Goal: Find specific page/section: Find specific page/section

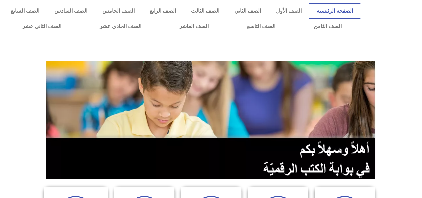
scroll to position [173, 0]
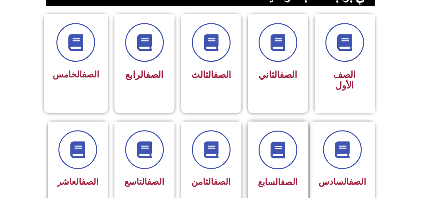
click at [275, 177] on span "الصف السابع" at bounding box center [278, 182] width 40 height 10
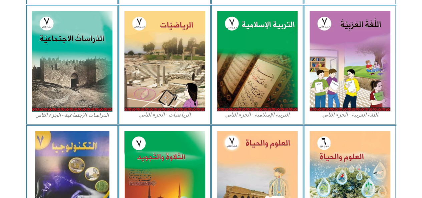
scroll to position [150, 0]
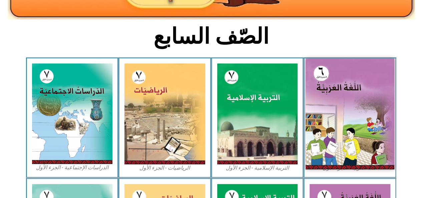
click at [322, 82] on img at bounding box center [349, 113] width 89 height 111
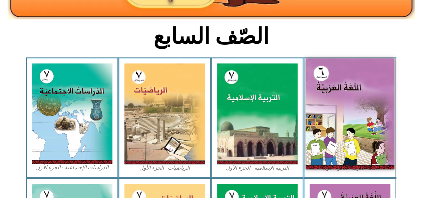
drag, startPoint x: 322, startPoint y: 82, endPoint x: 330, endPoint y: 124, distance: 42.8
click at [330, 124] on img at bounding box center [349, 113] width 89 height 111
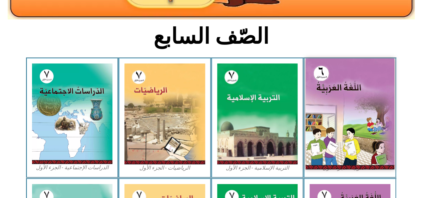
click at [330, 124] on img at bounding box center [349, 113] width 89 height 111
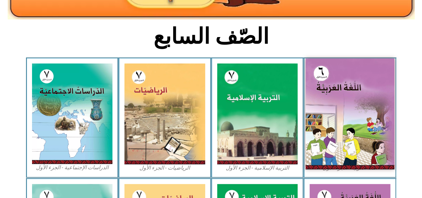
click at [330, 124] on img at bounding box center [349, 113] width 89 height 111
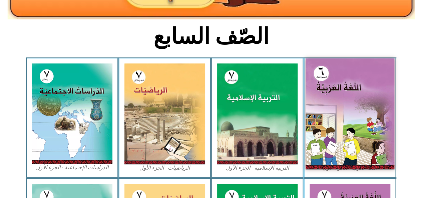
click at [330, 124] on img at bounding box center [349, 113] width 89 height 111
click at [332, 62] on img at bounding box center [349, 113] width 89 height 111
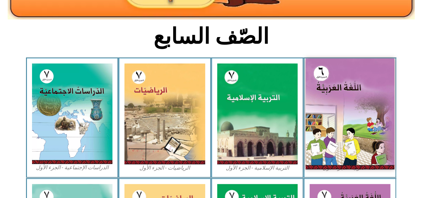
click at [332, 62] on img at bounding box center [349, 113] width 89 height 111
click at [328, 78] on img at bounding box center [349, 113] width 89 height 111
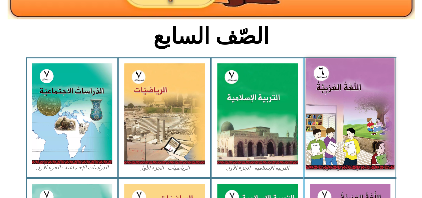
click at [328, 78] on img at bounding box center [349, 113] width 89 height 111
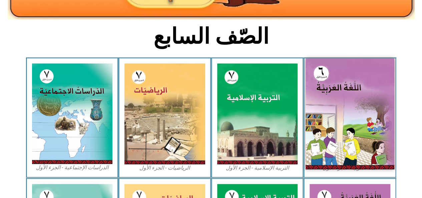
click at [328, 78] on img at bounding box center [349, 113] width 89 height 111
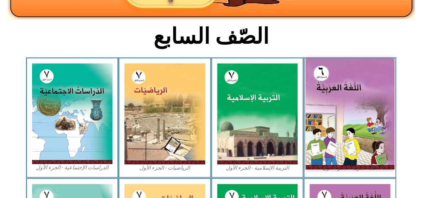
click at [327, 76] on img at bounding box center [349, 113] width 89 height 111
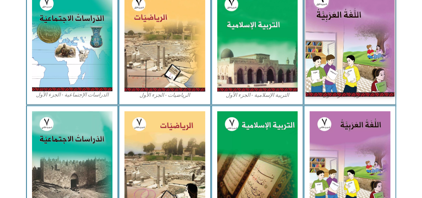
scroll to position [234, 0]
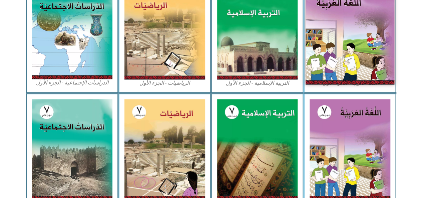
click at [315, 65] on img at bounding box center [349, 29] width 89 height 111
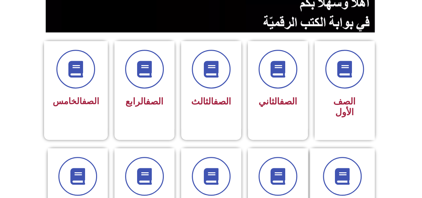
scroll to position [200, 0]
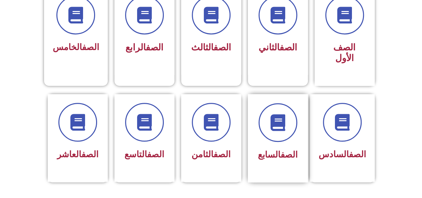
click at [280, 149] on link "الصف" at bounding box center [288, 154] width 17 height 10
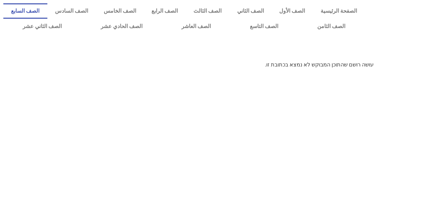
click at [47, 8] on link "الصف السابع" at bounding box center [25, 10] width 44 height 15
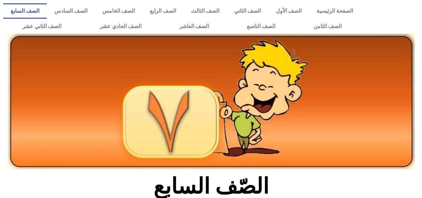
scroll to position [173, 0]
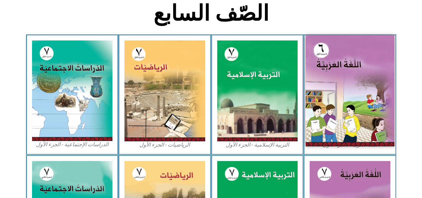
click at [339, 113] on img at bounding box center [349, 90] width 89 height 111
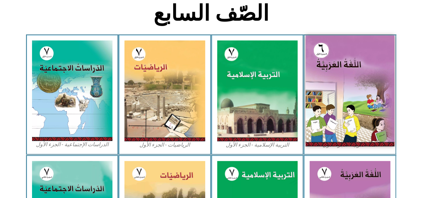
click at [339, 113] on img at bounding box center [349, 90] width 89 height 111
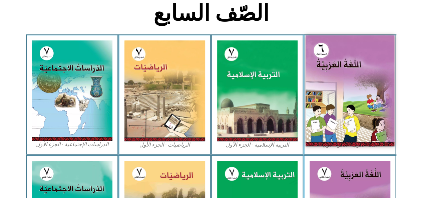
click at [339, 113] on img at bounding box center [349, 90] width 89 height 111
drag, startPoint x: 339, startPoint y: 113, endPoint x: 379, endPoint y: 95, distance: 44.2
click at [379, 95] on img at bounding box center [349, 90] width 89 height 111
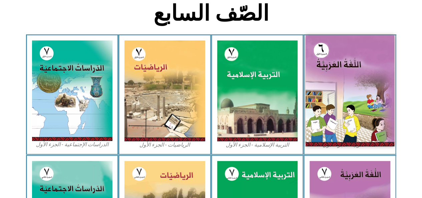
click at [379, 95] on img at bounding box center [349, 90] width 89 height 111
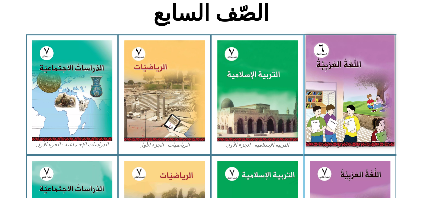
click at [379, 95] on img at bounding box center [349, 90] width 89 height 111
click at [378, 96] on img at bounding box center [349, 90] width 89 height 111
click at [329, 109] on img at bounding box center [349, 90] width 89 height 111
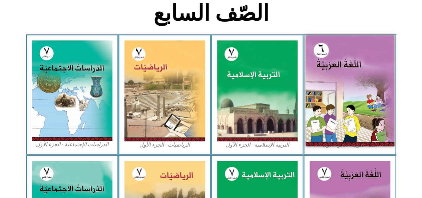
click at [329, 109] on img at bounding box center [349, 90] width 89 height 111
click at [354, 72] on img at bounding box center [349, 90] width 89 height 111
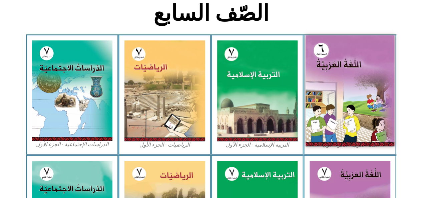
click at [354, 72] on img at bounding box center [349, 90] width 89 height 111
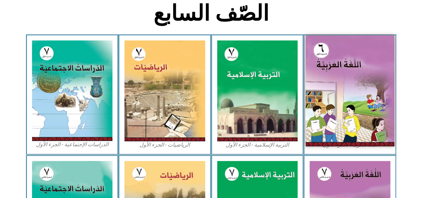
click at [354, 72] on img at bounding box center [349, 90] width 89 height 111
click at [357, 91] on img at bounding box center [349, 90] width 89 height 111
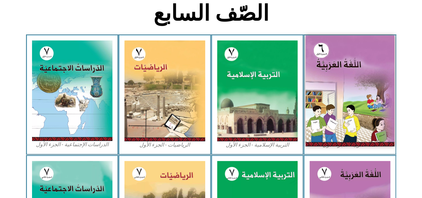
click at [357, 91] on img at bounding box center [349, 90] width 89 height 111
click at [380, 118] on img at bounding box center [349, 90] width 89 height 111
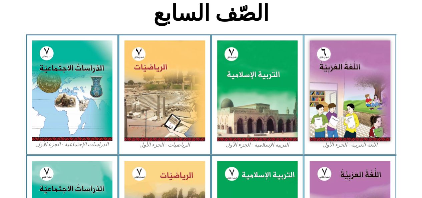
click at [356, 149] on div "اللغة العربية - الجزء الأول​" at bounding box center [349, 94] width 93 height 120
click at [356, 150] on div "اللغة العربية - الجزء الأول​" at bounding box center [349, 94] width 93 height 120
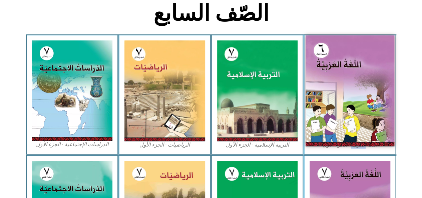
click at [336, 102] on img at bounding box center [349, 90] width 89 height 111
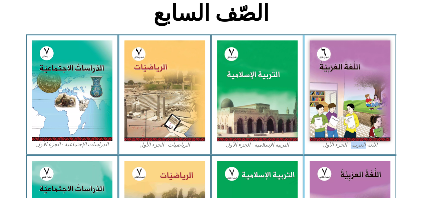
scroll to position [0, 0]
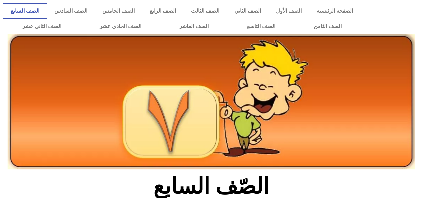
click at [47, 10] on link "الصف السابع" at bounding box center [24, 10] width 43 height 15
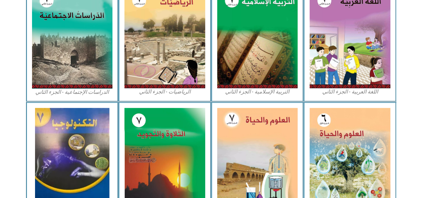
scroll to position [173, 0]
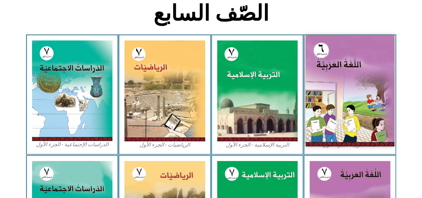
click at [357, 58] on img at bounding box center [349, 90] width 89 height 111
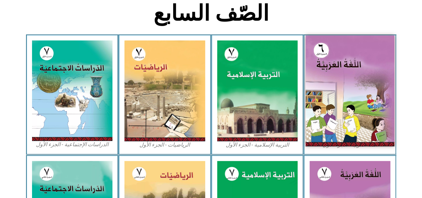
click at [333, 70] on img at bounding box center [349, 90] width 89 height 111
click at [346, 75] on img at bounding box center [349, 90] width 89 height 111
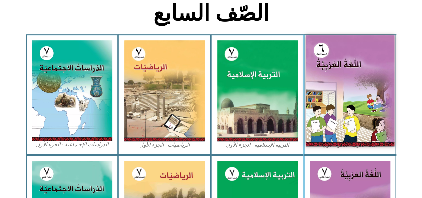
click at [346, 75] on img at bounding box center [349, 90] width 89 height 111
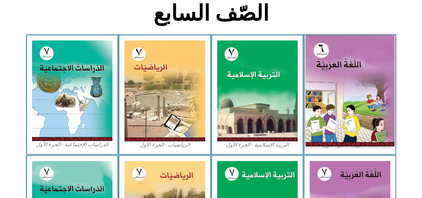
click at [345, 80] on img at bounding box center [349, 90] width 89 height 111
click at [346, 80] on img at bounding box center [349, 90] width 89 height 111
click at [387, 54] on img at bounding box center [349, 90] width 89 height 111
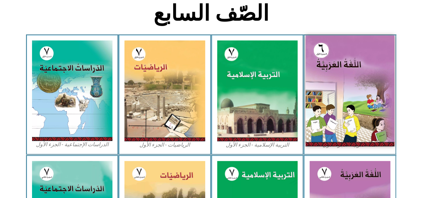
click at [387, 54] on img at bounding box center [349, 90] width 89 height 111
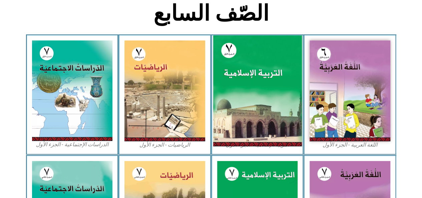
click at [255, 45] on img at bounding box center [257, 90] width 89 height 111
click at [247, 102] on img at bounding box center [257, 90] width 89 height 111
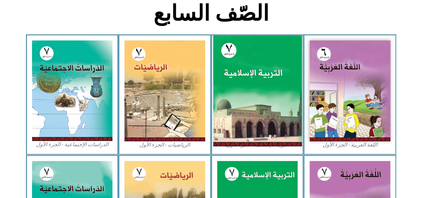
click at [247, 102] on img at bounding box center [257, 90] width 89 height 111
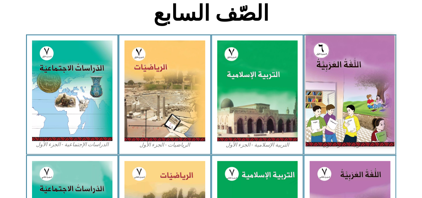
click at [342, 73] on img at bounding box center [349, 90] width 89 height 111
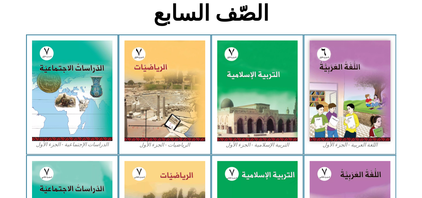
drag, startPoint x: 373, startPoint y: 3, endPoint x: 294, endPoint y: 19, distance: 81.0
click at [294, 19] on h2 "الصّف السابع" at bounding box center [211, 13] width 220 height 26
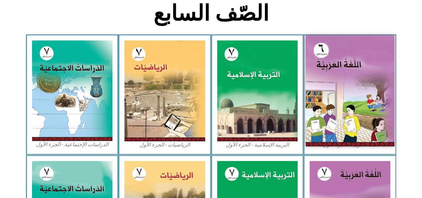
click at [355, 64] on img at bounding box center [349, 90] width 89 height 111
click at [338, 68] on img at bounding box center [349, 90] width 89 height 111
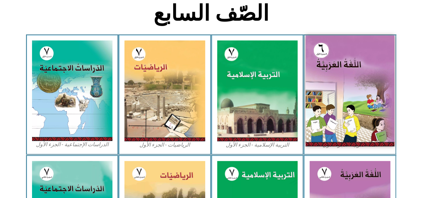
drag, startPoint x: 338, startPoint y: 68, endPoint x: 352, endPoint y: 69, distance: 14.7
click at [352, 69] on img at bounding box center [349, 90] width 89 height 111
